Goal: Learn about a topic

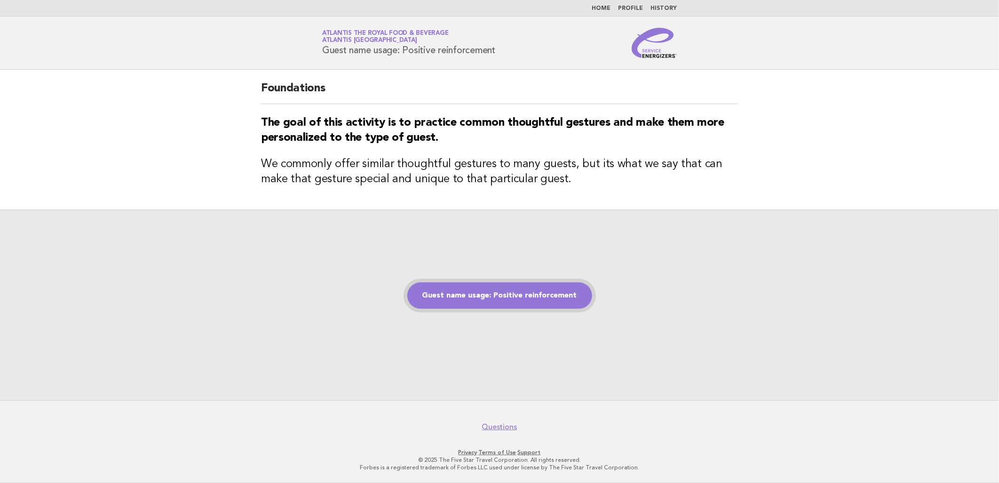
click at [510, 307] on link "Guest name usage: Positive reinforcement" at bounding box center [500, 295] width 185 height 26
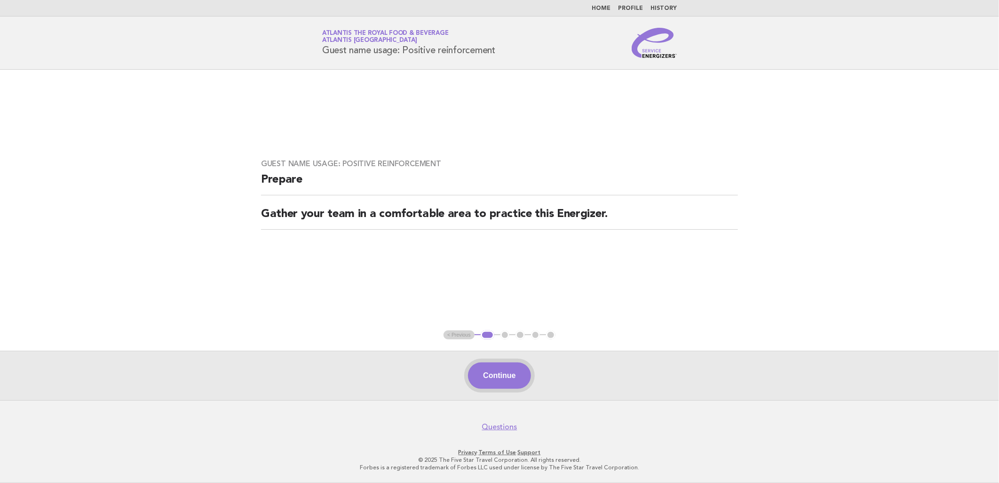
click at [490, 368] on button "Continue" at bounding box center [499, 375] width 63 height 26
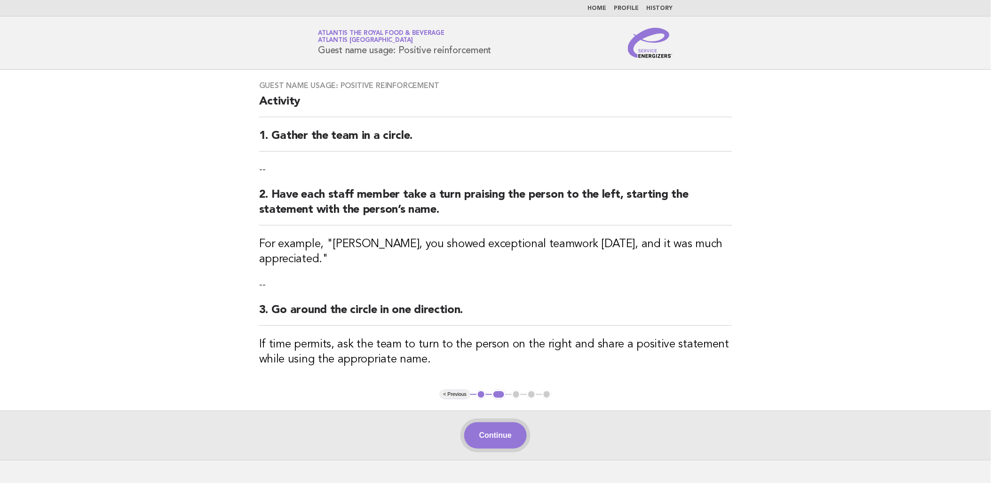
click at [500, 422] on button "Continue" at bounding box center [495, 435] width 63 height 26
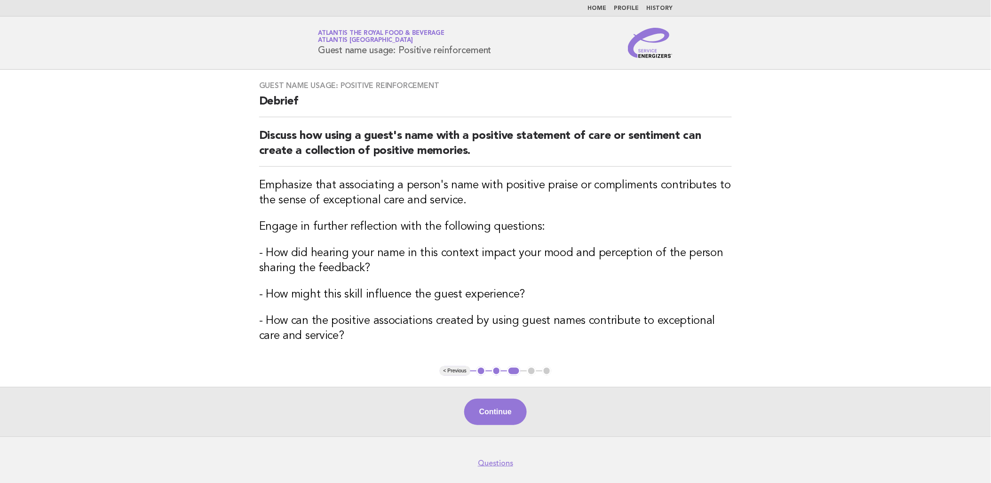
click at [500, 414] on button "Continue" at bounding box center [495, 412] width 63 height 26
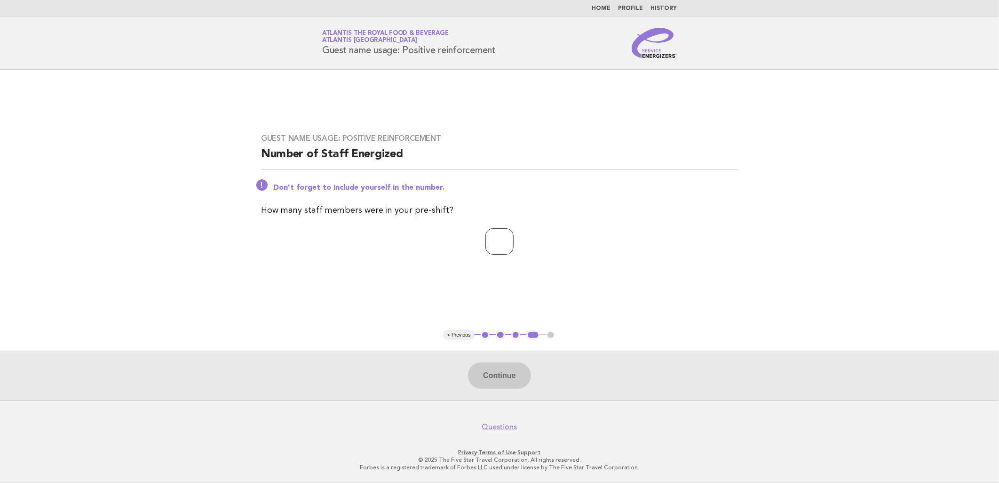
click at [486, 230] on input "number" at bounding box center [500, 241] width 28 height 26
type input "**"
click at [492, 375] on button "Continue" at bounding box center [499, 375] width 63 height 26
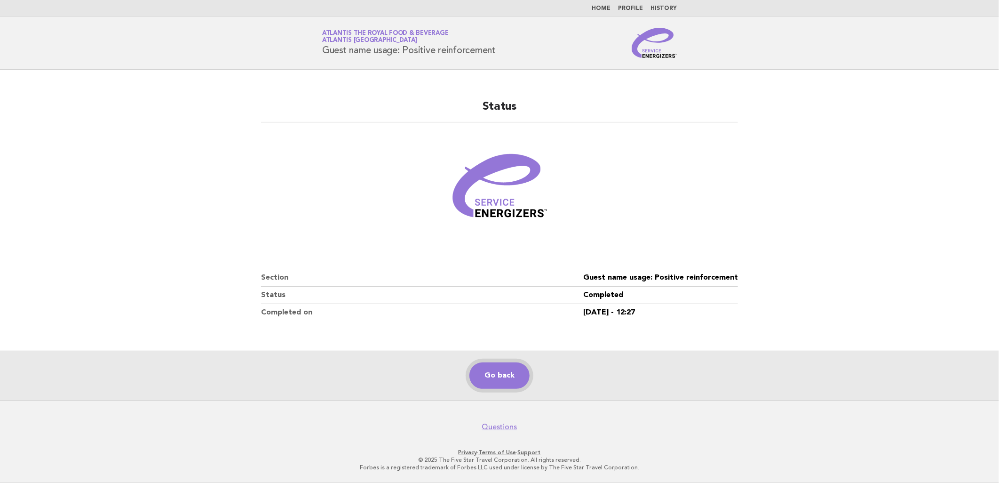
click at [487, 377] on link "Go back" at bounding box center [500, 375] width 60 height 26
